Goal: Information Seeking & Learning: Learn about a topic

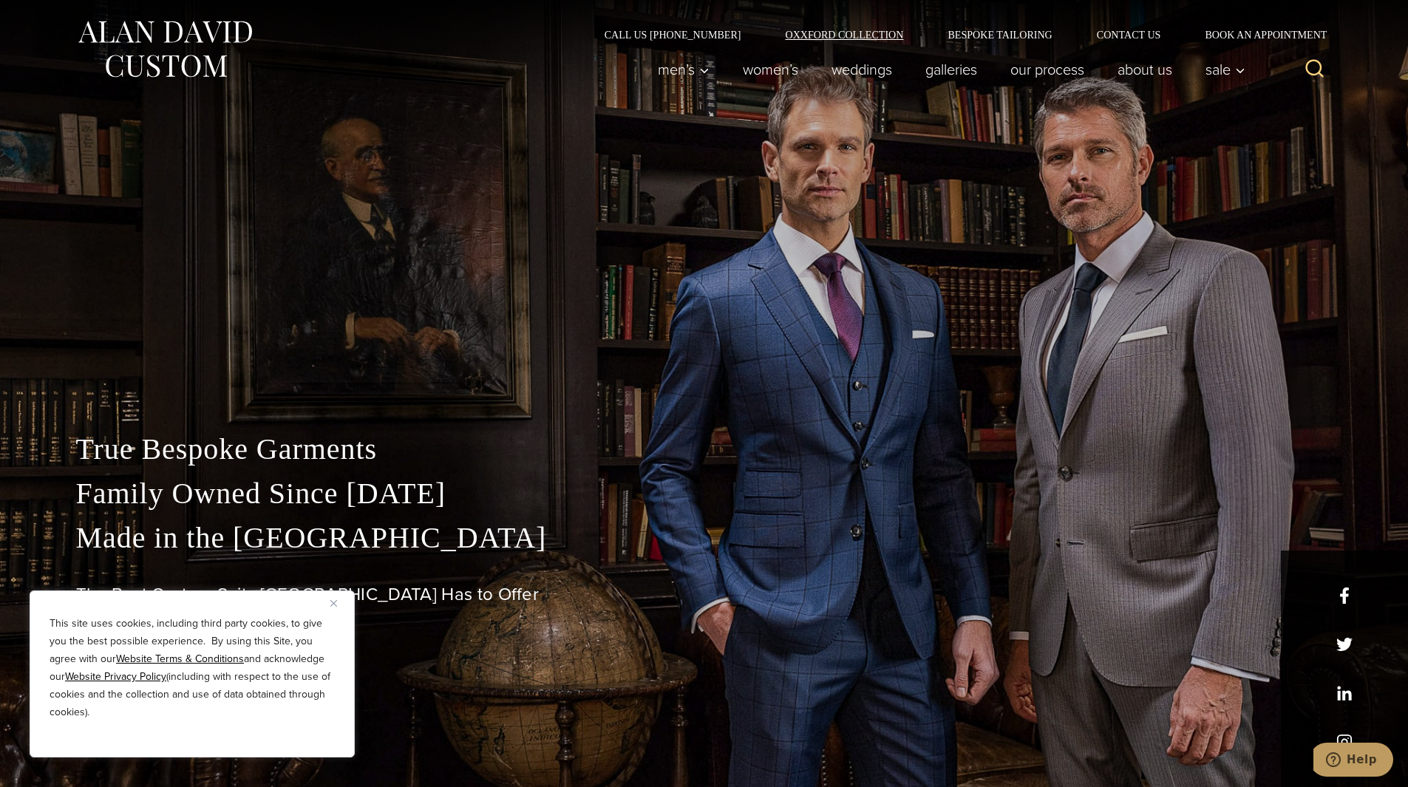
click at [826, 36] on link "Oxxford Collection" at bounding box center [844, 35] width 163 height 10
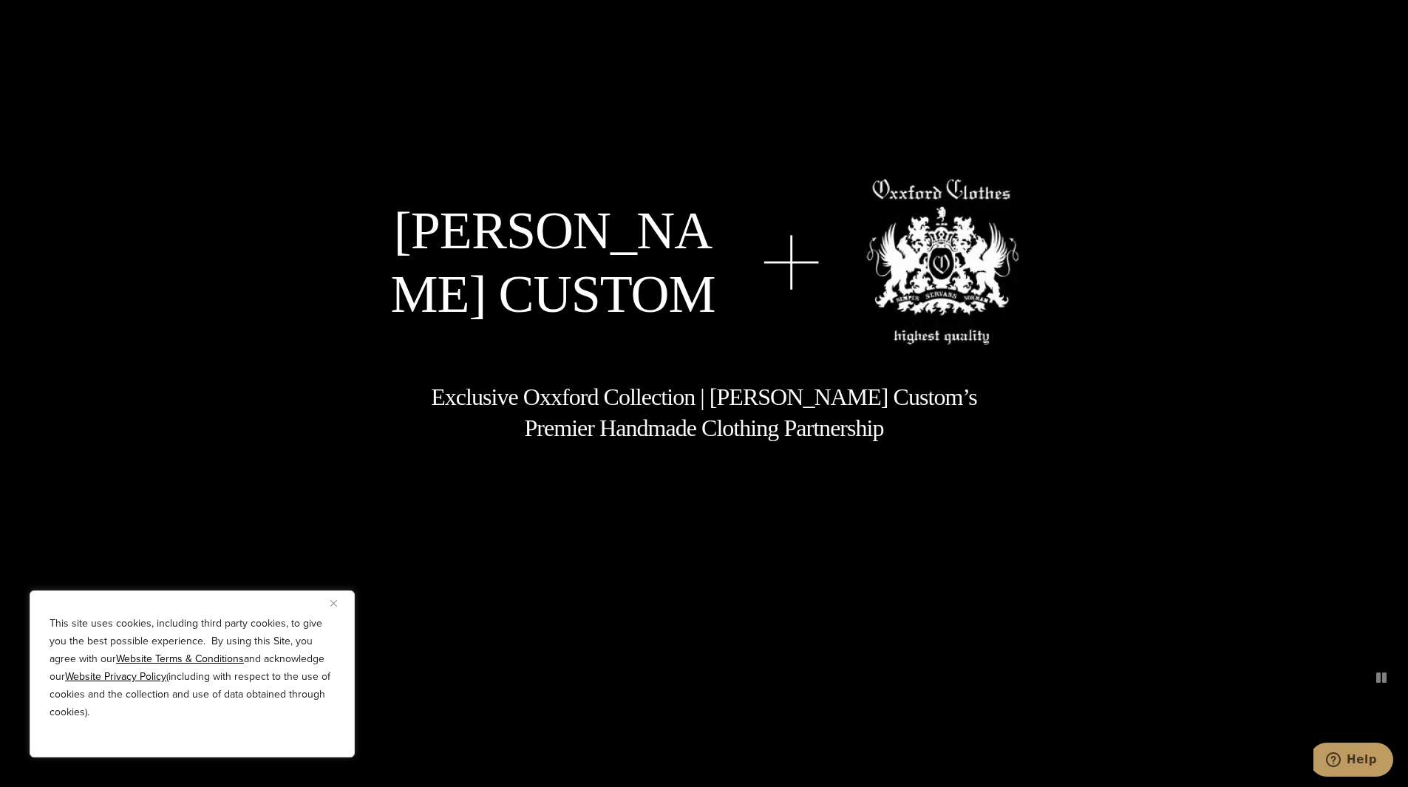
scroll to position [74, 0]
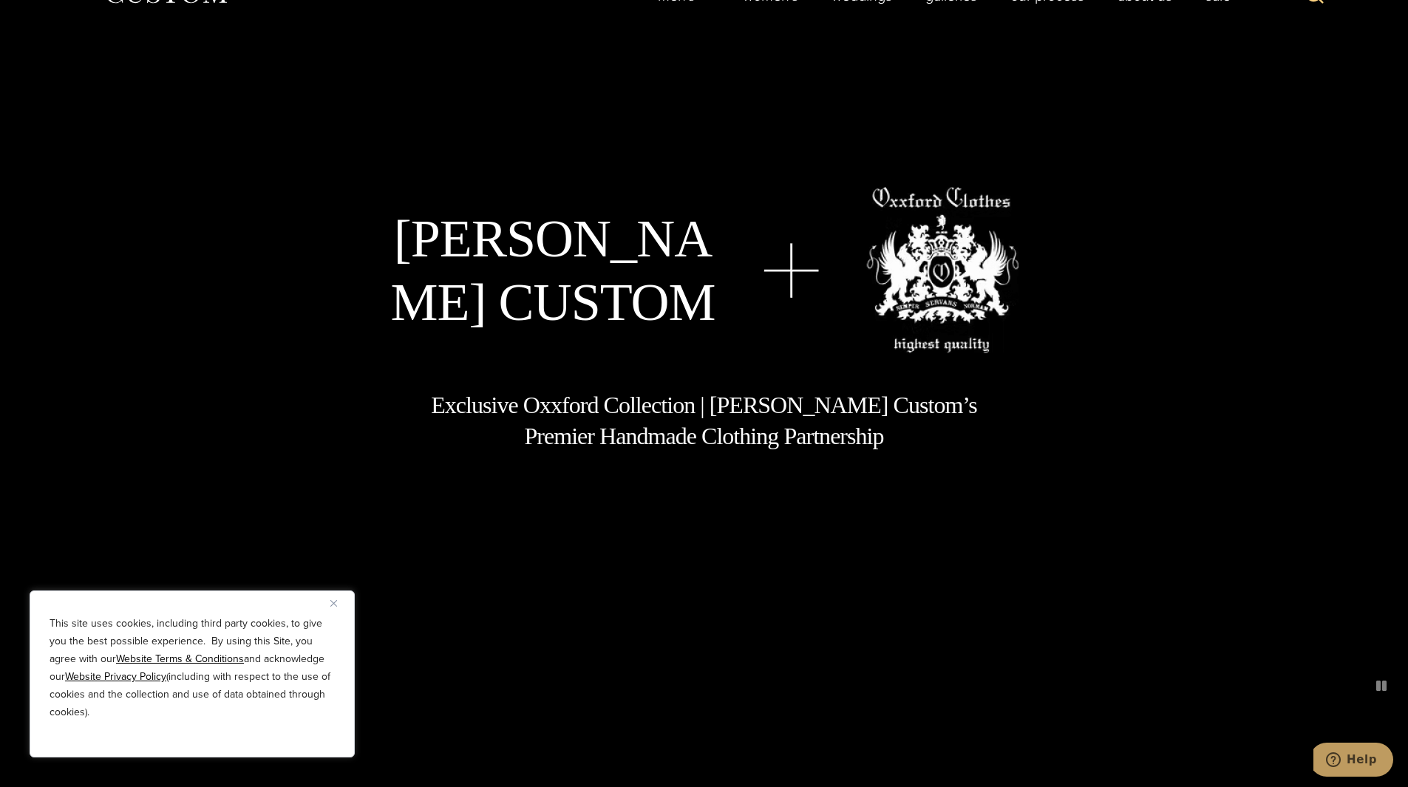
click at [802, 265] on img at bounding box center [791, 270] width 55 height 55
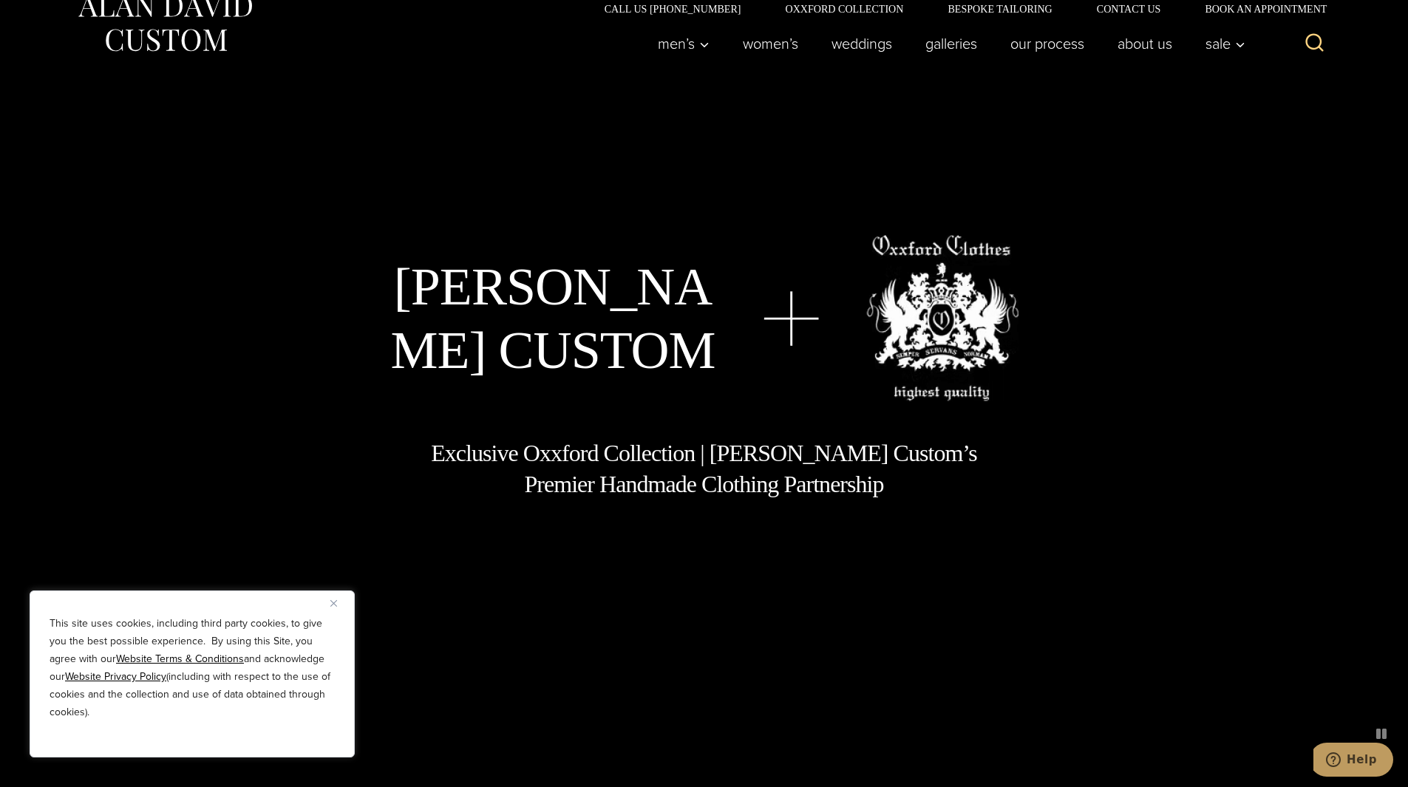
scroll to position [0, 0]
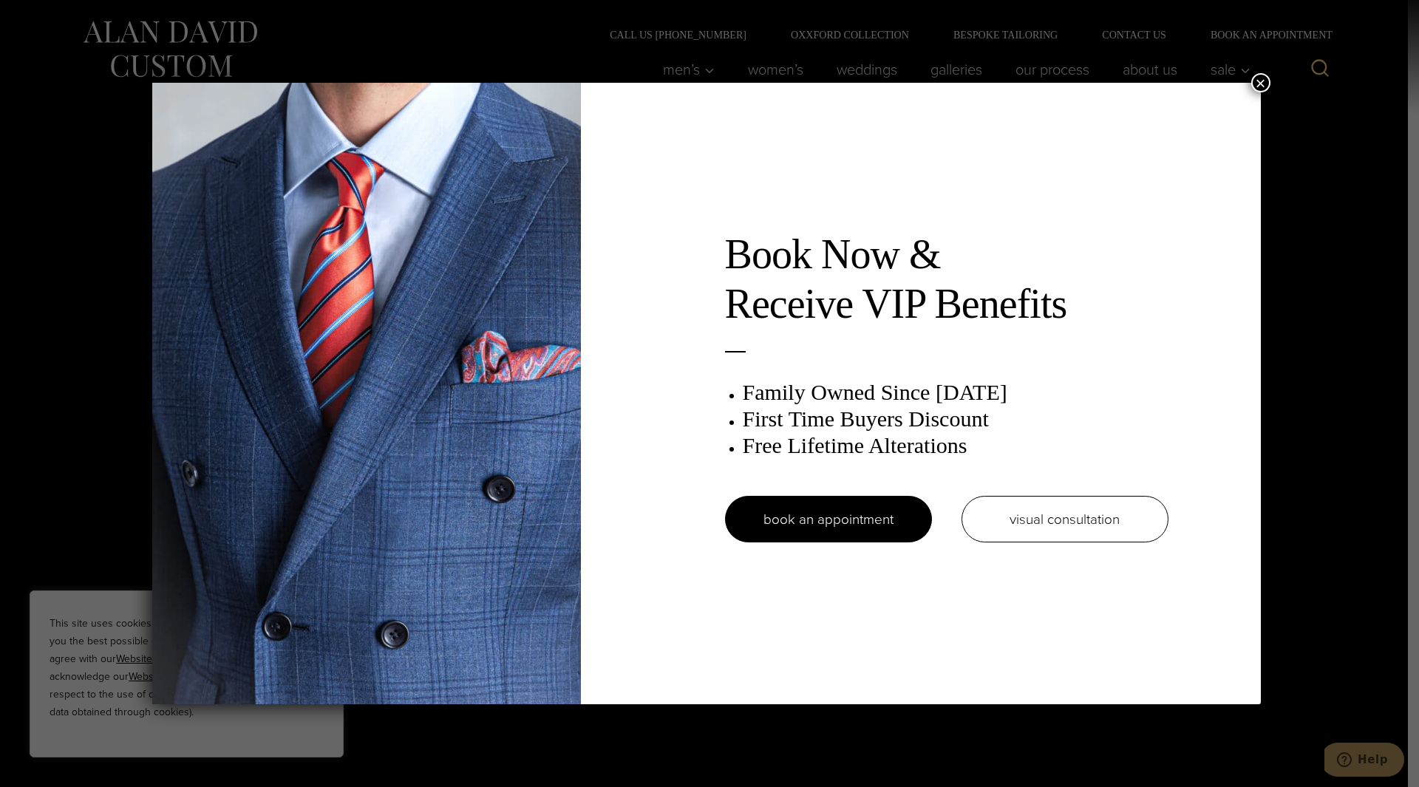
click at [1260, 74] on button "×" at bounding box center [1260, 82] width 19 height 19
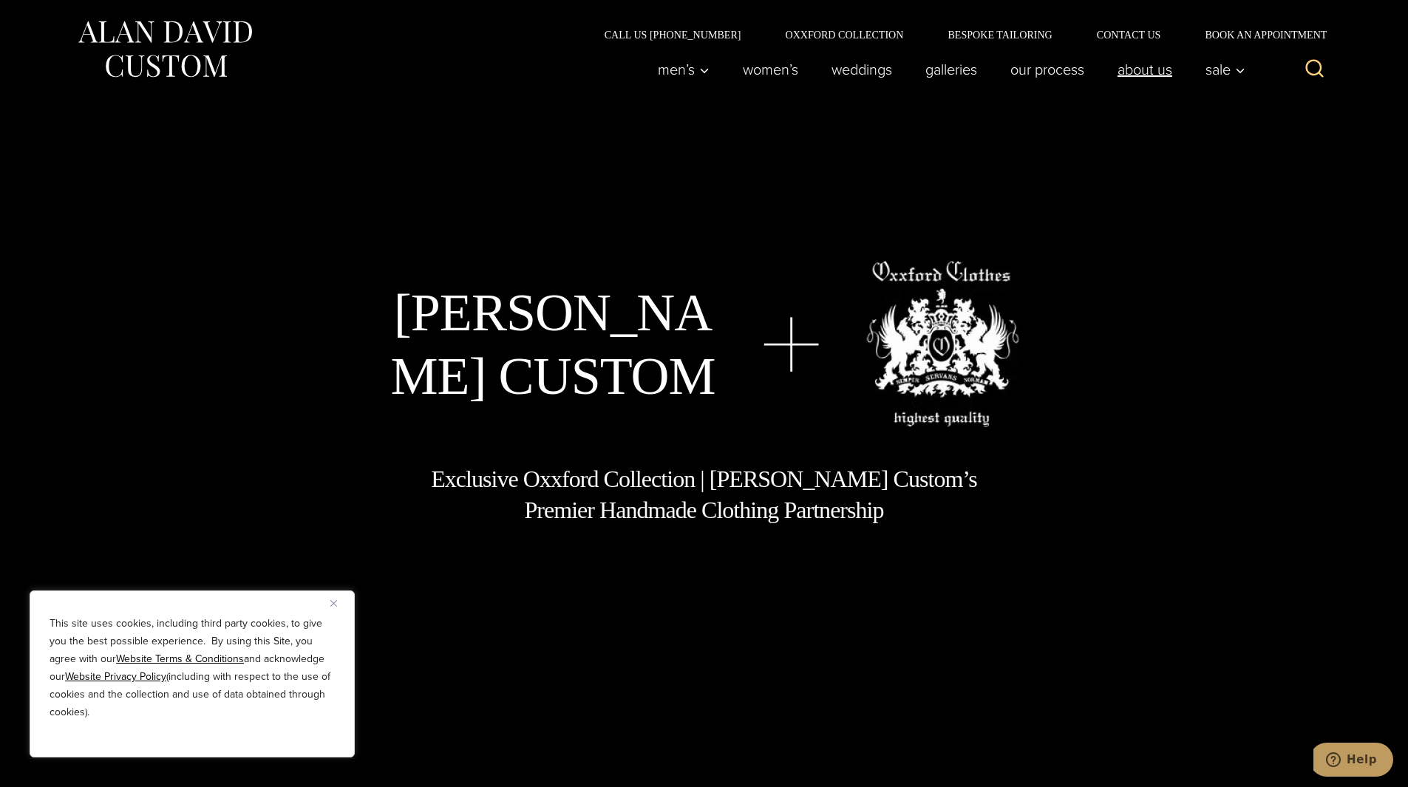
click at [1148, 64] on link "About Us" at bounding box center [1145, 70] width 88 height 30
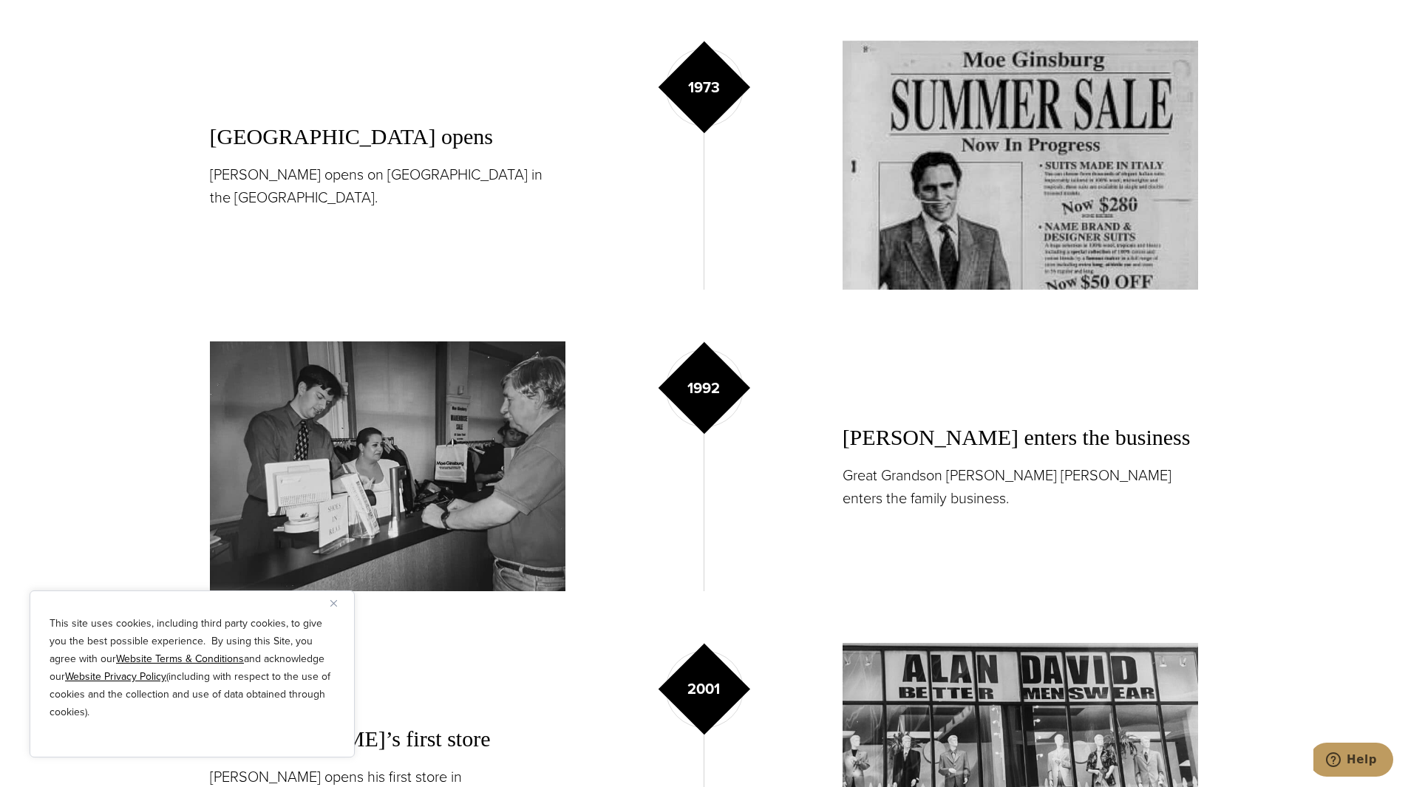
scroll to position [1922, 0]
